Goal: Information Seeking & Learning: Check status

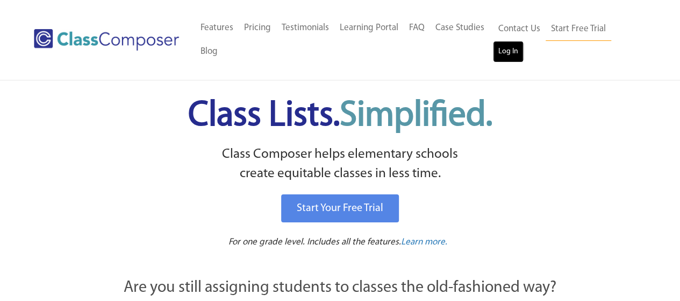
click at [503, 49] on link "Log In" at bounding box center [508, 52] width 31 height 22
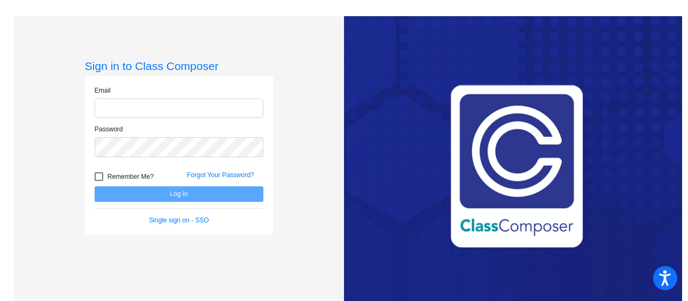
type input "[EMAIL_ADDRESS][DOMAIN_NAME]"
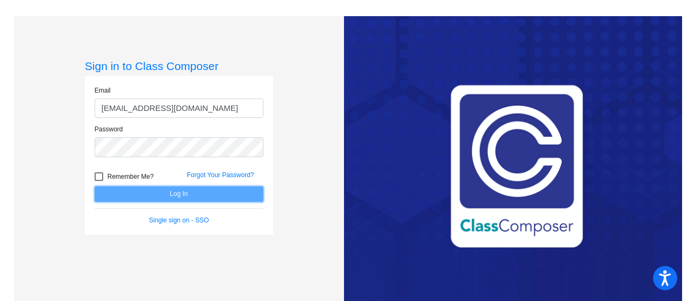
click at [166, 193] on button "Log In" at bounding box center [179, 194] width 169 height 16
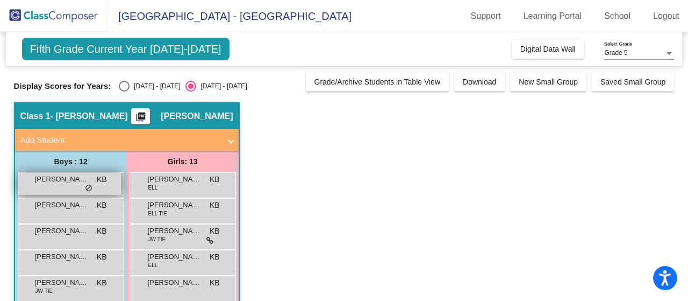
click at [52, 178] on span "[PERSON_NAME]" at bounding box center [62, 179] width 54 height 11
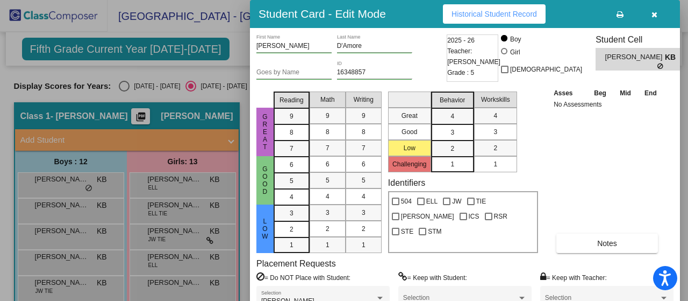
click at [508, 13] on span "Historical Student Record" at bounding box center [495, 14] width 86 height 9
click at [654, 16] on icon "button" at bounding box center [655, 15] width 6 height 8
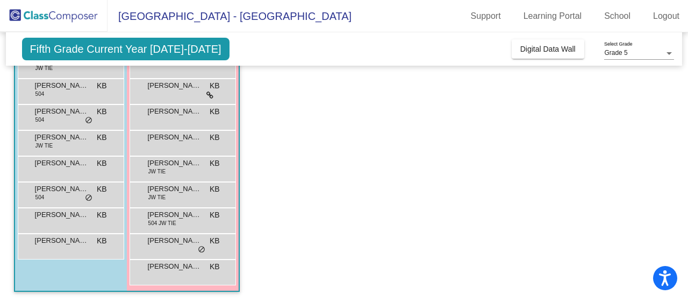
scroll to position [223, 0]
click at [67, 223] on div "[PERSON_NAME] KB lock do_not_disturb_alt" at bounding box center [69, 219] width 103 height 22
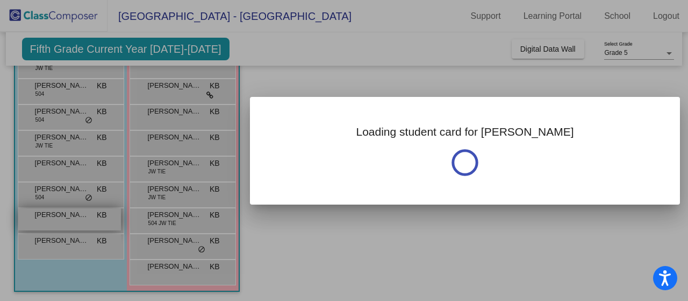
click at [67, 223] on div at bounding box center [344, 150] width 688 height 301
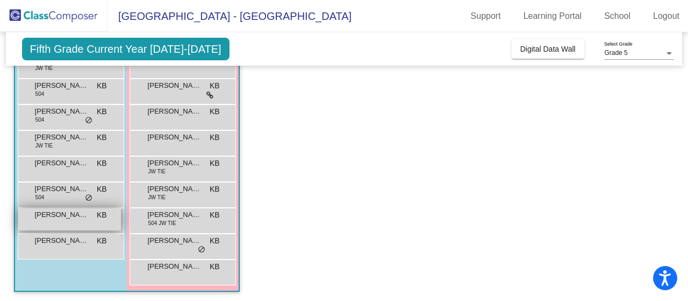
click at [67, 223] on div "[PERSON_NAME] KB lock do_not_disturb_alt" at bounding box center [69, 219] width 103 height 22
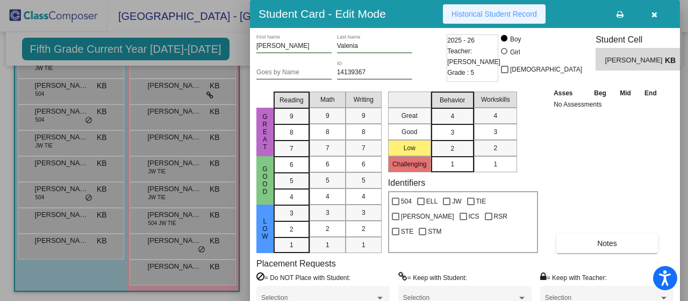
click at [460, 13] on span "Historical Student Record" at bounding box center [495, 14] width 86 height 9
click at [42, 193] on div at bounding box center [344, 150] width 688 height 301
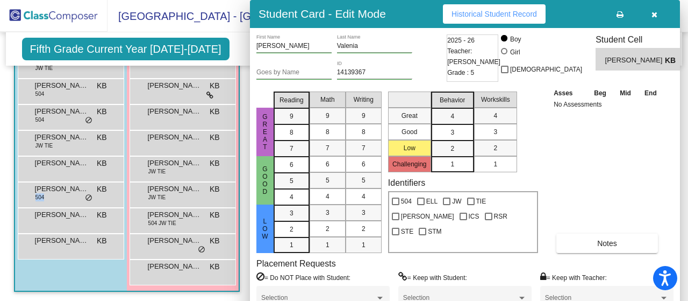
click at [42, 193] on span "504" at bounding box center [40, 197] width 9 height 8
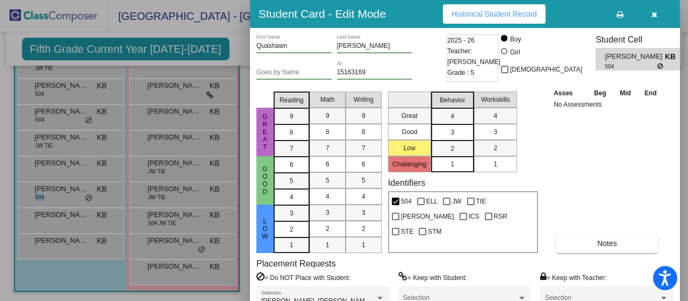
click at [517, 19] on button "Historical Student Record" at bounding box center [494, 13] width 103 height 19
click at [652, 16] on icon "button" at bounding box center [655, 15] width 6 height 8
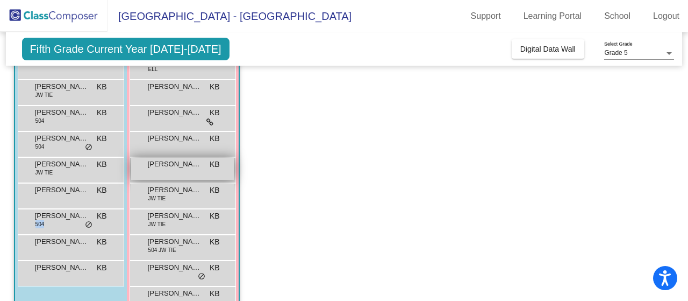
scroll to position [224, 0]
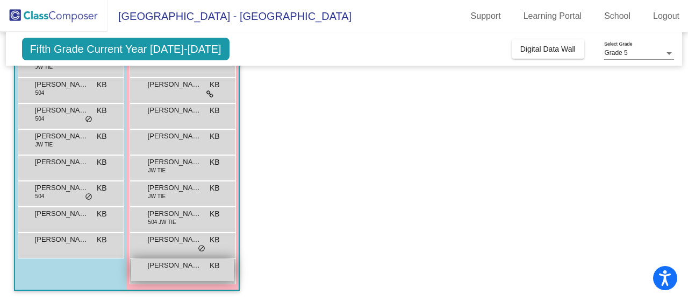
click at [169, 273] on div "[PERSON_NAME] KB lock do_not_disturb_alt" at bounding box center [182, 270] width 103 height 22
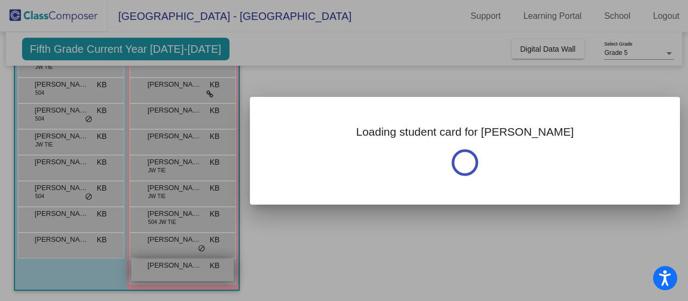
click at [169, 273] on div at bounding box center [344, 150] width 688 height 301
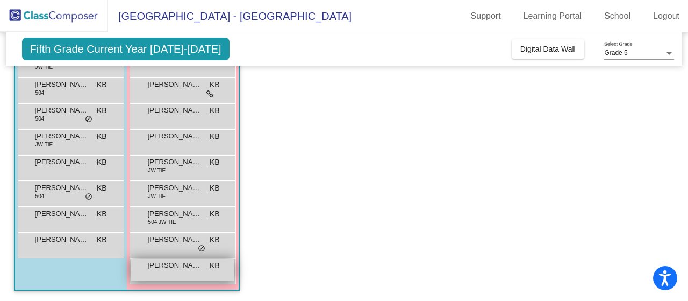
click at [169, 274] on div "[PERSON_NAME] KB lock do_not_disturb_alt" at bounding box center [182, 270] width 103 height 22
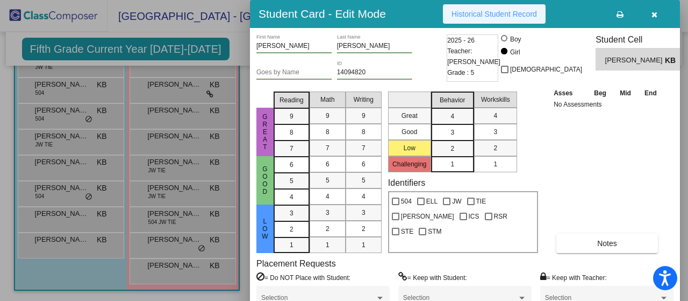
click at [507, 16] on span "Historical Student Record" at bounding box center [495, 14] width 86 height 9
click at [653, 18] on icon "button" at bounding box center [655, 15] width 6 height 8
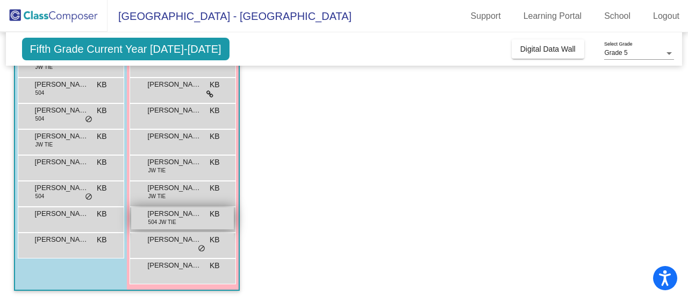
click at [192, 221] on div "[PERSON_NAME] 504 JW TIE KB lock do_not_disturb_alt" at bounding box center [182, 218] width 103 height 22
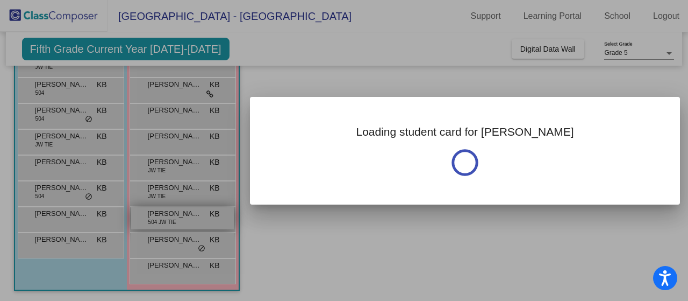
click at [192, 221] on div at bounding box center [344, 150] width 688 height 301
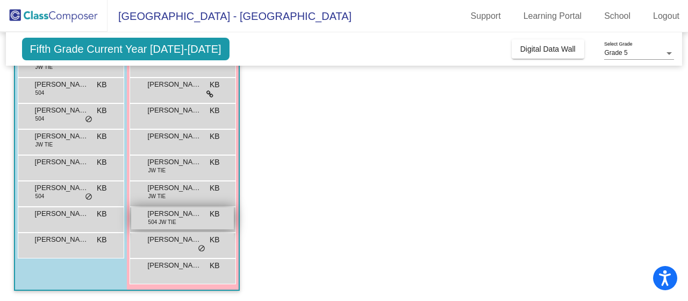
click at [192, 221] on div "[PERSON_NAME] 504 JW TIE KB lock do_not_disturb_alt" at bounding box center [182, 218] width 103 height 22
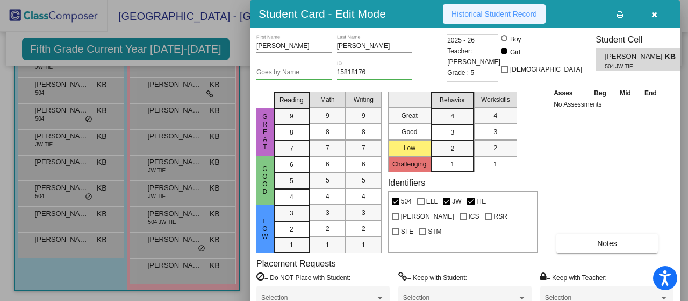
click at [482, 16] on span "Historical Student Record" at bounding box center [495, 14] width 86 height 9
click at [658, 16] on icon "button" at bounding box center [655, 15] width 6 height 8
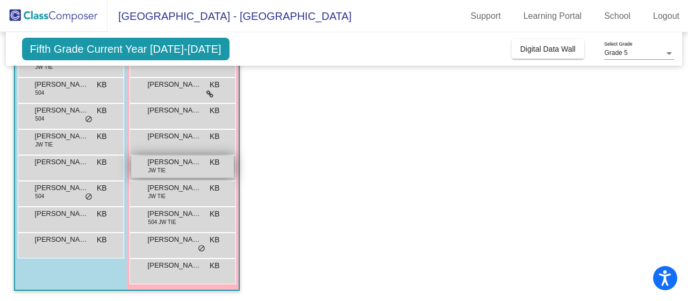
click at [180, 165] on span "[PERSON_NAME]" at bounding box center [175, 162] width 54 height 11
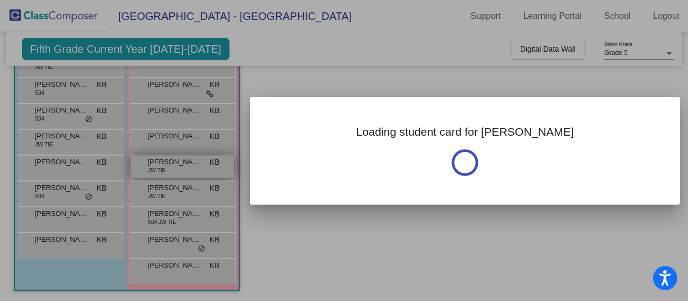
click at [180, 165] on div at bounding box center [344, 150] width 688 height 301
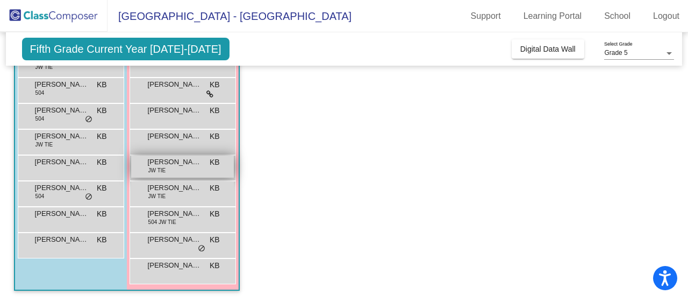
click at [180, 165] on span "[PERSON_NAME]" at bounding box center [175, 162] width 54 height 11
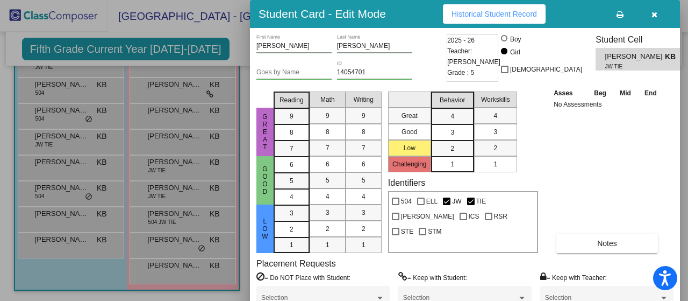
click at [498, 17] on span "Historical Student Record" at bounding box center [495, 14] width 86 height 9
click at [656, 15] on icon "button" at bounding box center [655, 15] width 6 height 8
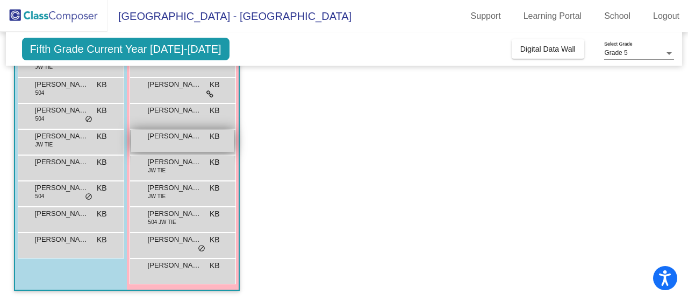
click at [182, 136] on span "[PERSON_NAME]" at bounding box center [175, 136] width 54 height 11
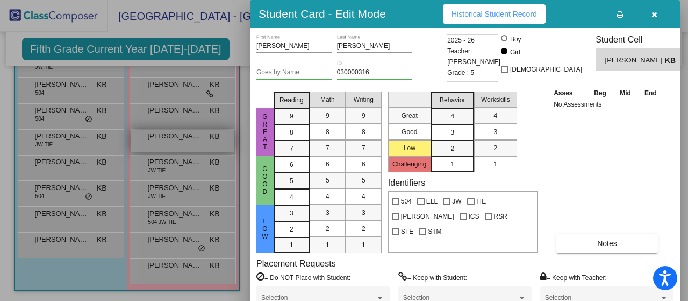
click at [182, 136] on div at bounding box center [344, 150] width 688 height 301
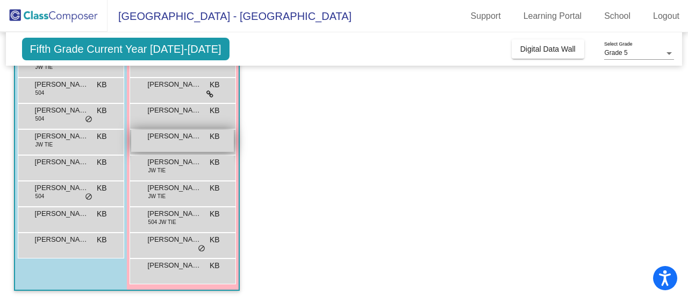
click at [182, 136] on span "[PERSON_NAME]" at bounding box center [175, 136] width 54 height 11
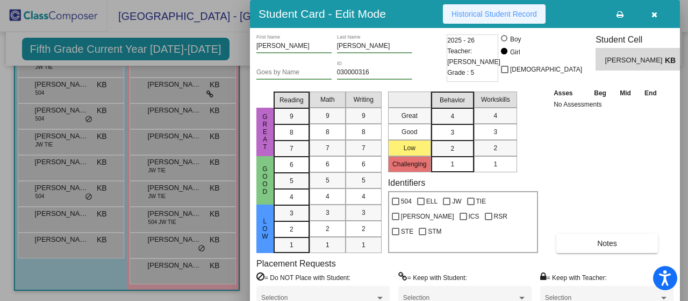
click at [479, 16] on span "Historical Student Record" at bounding box center [495, 14] width 86 height 9
click at [652, 12] on icon "button" at bounding box center [655, 15] width 6 height 8
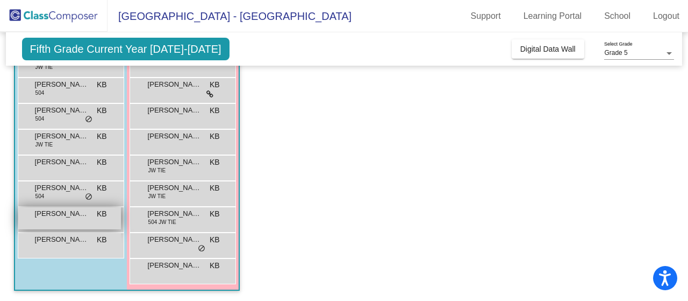
click at [54, 214] on span "[PERSON_NAME]" at bounding box center [62, 213] width 54 height 11
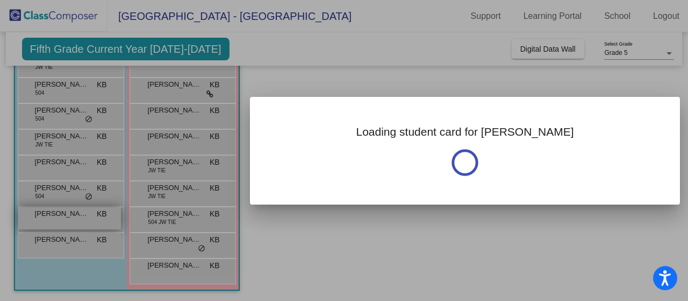
click at [54, 214] on div at bounding box center [344, 150] width 688 height 301
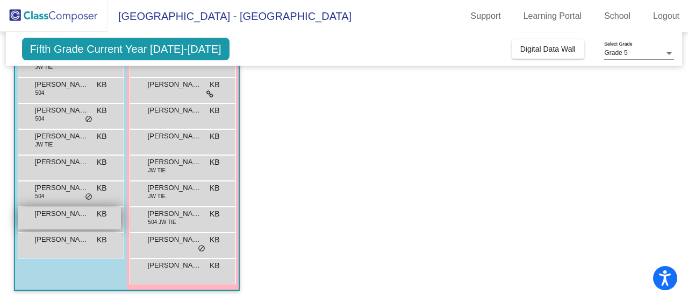
click at [54, 214] on span "[PERSON_NAME]" at bounding box center [62, 213] width 54 height 11
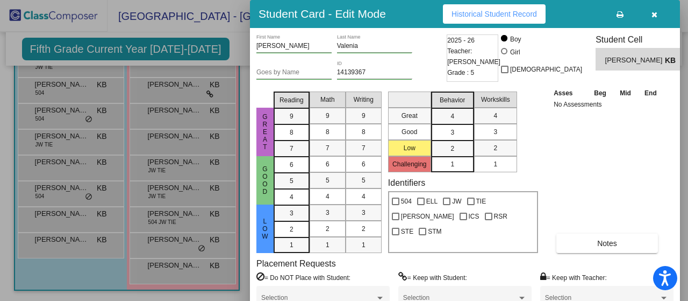
click at [501, 10] on span "Historical Student Record" at bounding box center [495, 14] width 86 height 9
click at [652, 13] on icon "button" at bounding box center [655, 15] width 6 height 8
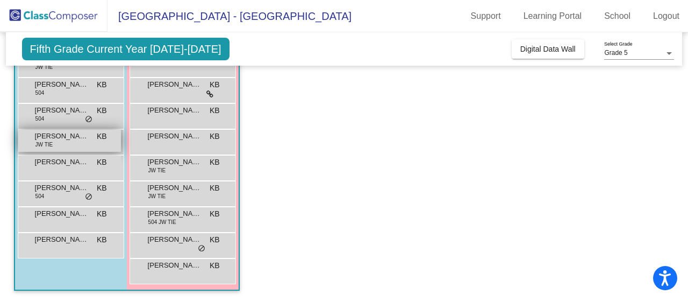
click at [50, 136] on span "[PERSON_NAME]" at bounding box center [62, 136] width 54 height 11
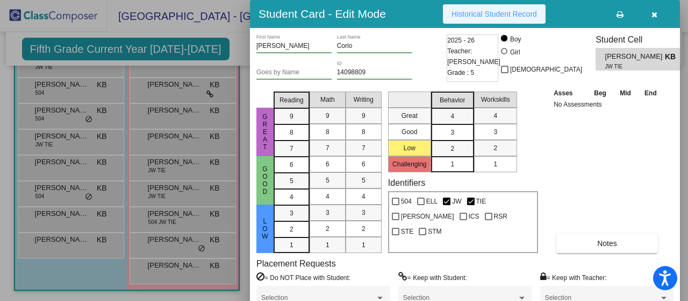
click at [474, 17] on span "Historical Student Record" at bounding box center [495, 14] width 86 height 9
click at [655, 12] on icon "button" at bounding box center [655, 15] width 6 height 8
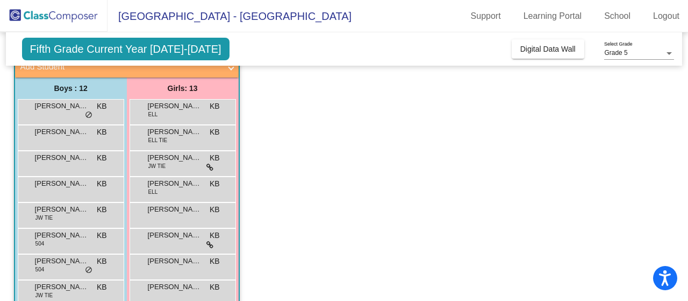
scroll to position [74, 0]
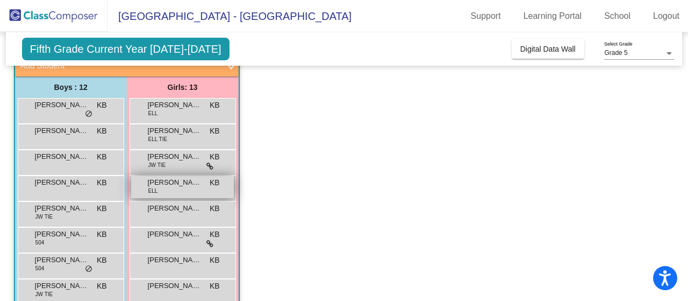
click at [162, 190] on div "[PERSON_NAME] ELL KB lock do_not_disturb_alt" at bounding box center [182, 187] width 103 height 22
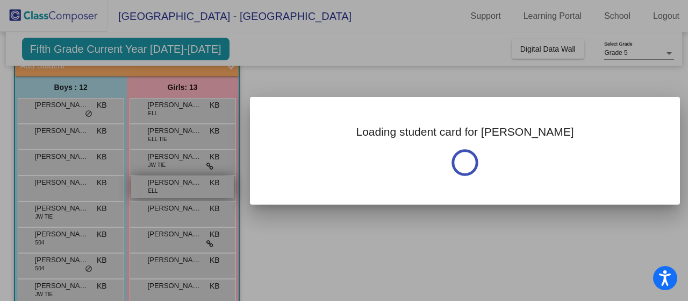
click at [162, 190] on div at bounding box center [344, 150] width 688 height 301
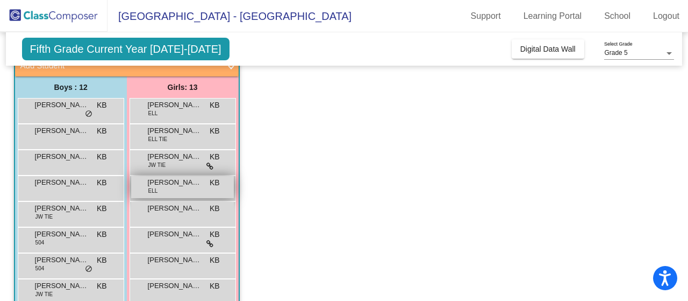
click at [162, 190] on div "[PERSON_NAME] ELL KB lock do_not_disturb_alt" at bounding box center [182, 187] width 103 height 22
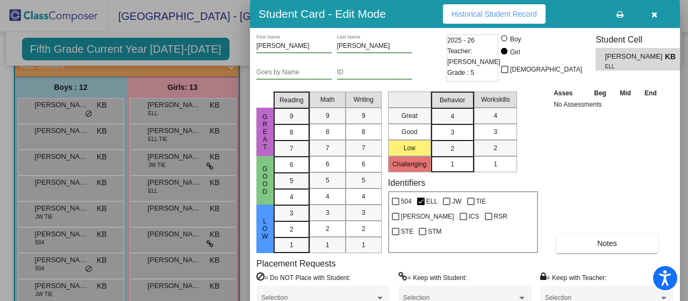
click at [476, 16] on span "Historical Student Record" at bounding box center [495, 14] width 86 height 9
click at [654, 13] on icon "button" at bounding box center [655, 15] width 6 height 8
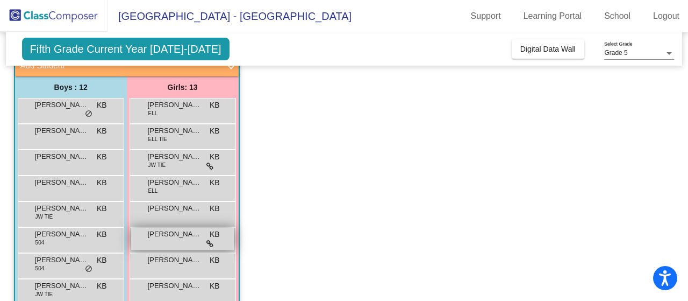
click at [209, 244] on icon at bounding box center [210, 244] width 7 height 8
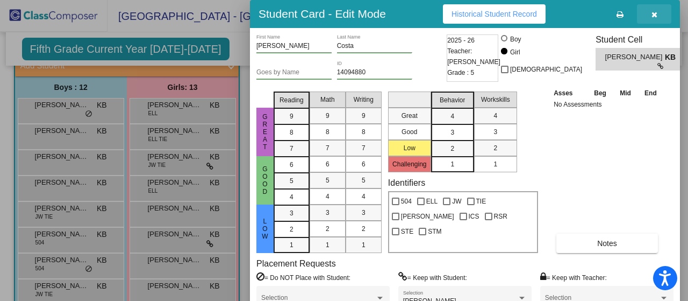
click at [653, 17] on icon "button" at bounding box center [655, 15] width 6 height 8
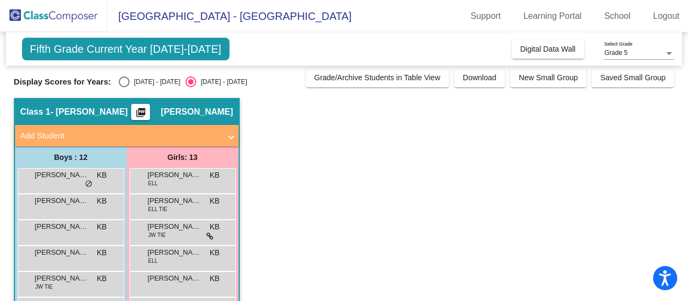
scroll to position [0, 0]
